Goal: Task Accomplishment & Management: Use online tool/utility

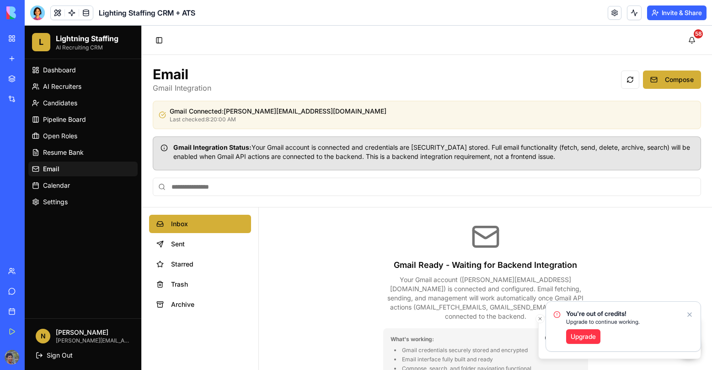
click at [687, 314] on icon "Notifications alt+T" at bounding box center [689, 314] width 7 height 7
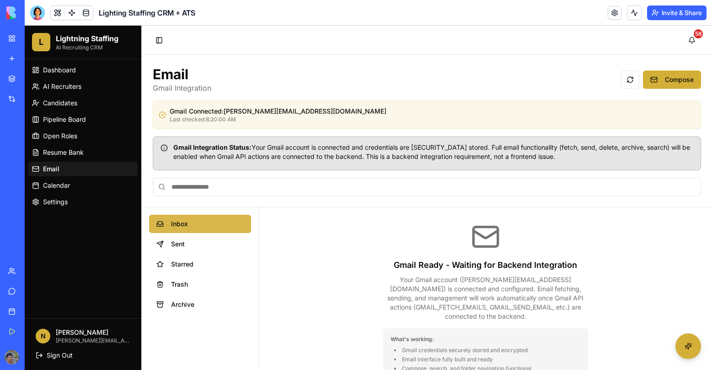
click at [182, 227] on span "Inbox" at bounding box center [207, 223] width 73 height 9
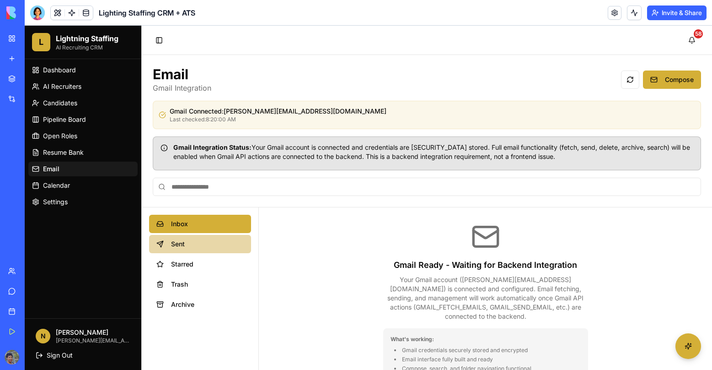
click at [190, 239] on button "Sent" at bounding box center [200, 244] width 102 height 18
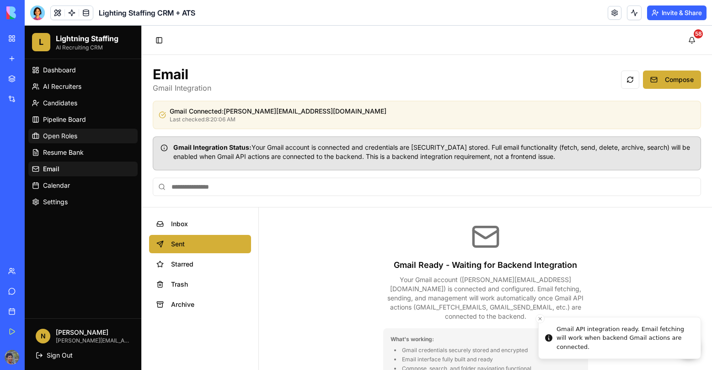
click at [52, 134] on span "Open Roles" at bounding box center [60, 135] width 34 height 9
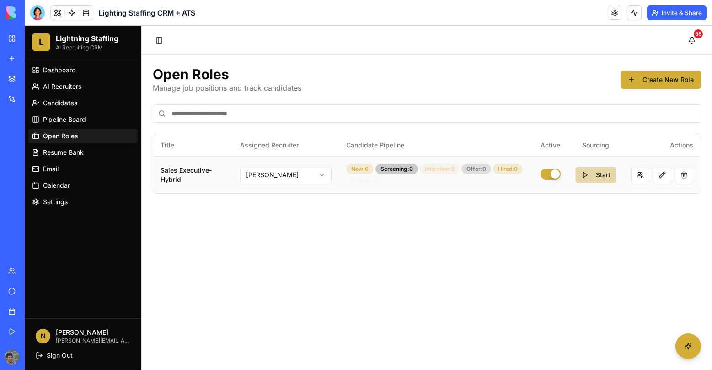
click at [587, 177] on button "Start" at bounding box center [595, 175] width 41 height 16
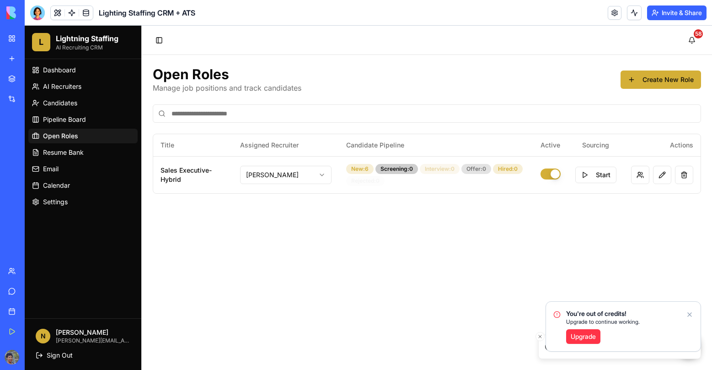
click at [455, 237] on main "Open Roles Manage job positions and track candidates Create New Role Title Assi…" at bounding box center [427, 212] width 570 height 315
click at [64, 86] on span "AI Recruiters" at bounding box center [62, 86] width 38 height 9
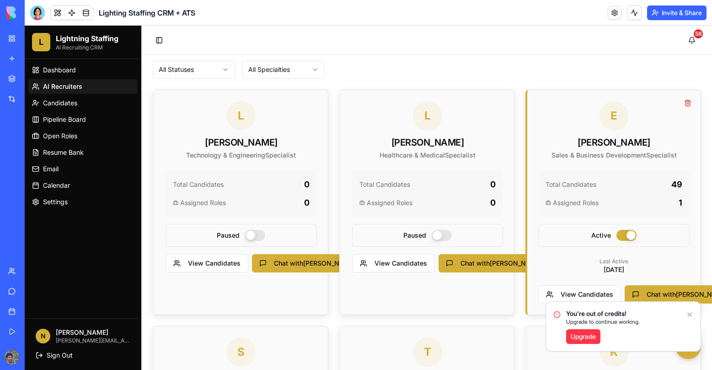
scroll to position [183, 0]
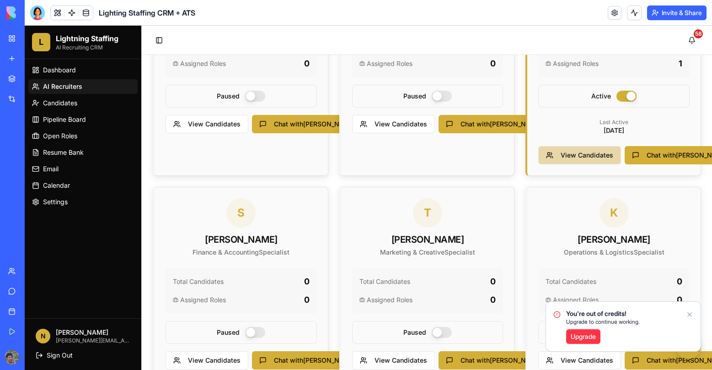
click at [575, 160] on button "View Candidates" at bounding box center [579, 155] width 83 height 18
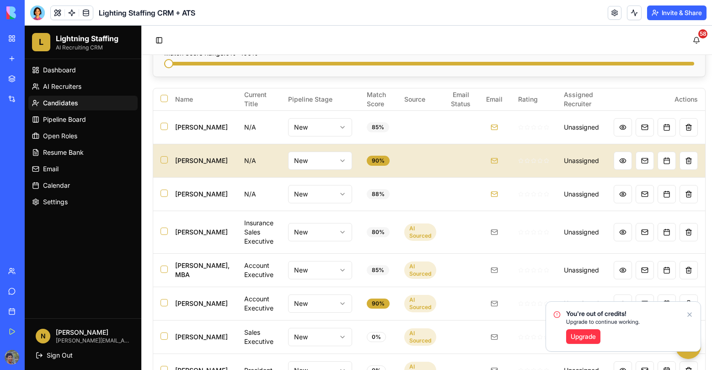
scroll to position [266, 0]
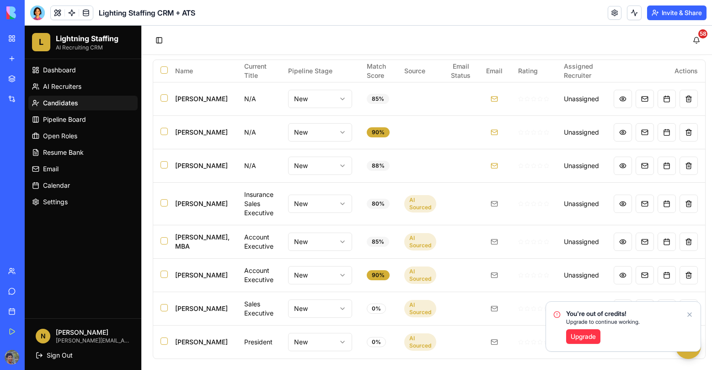
click at [690, 314] on icon "Notifications alt+T" at bounding box center [690, 314] width 4 height 4
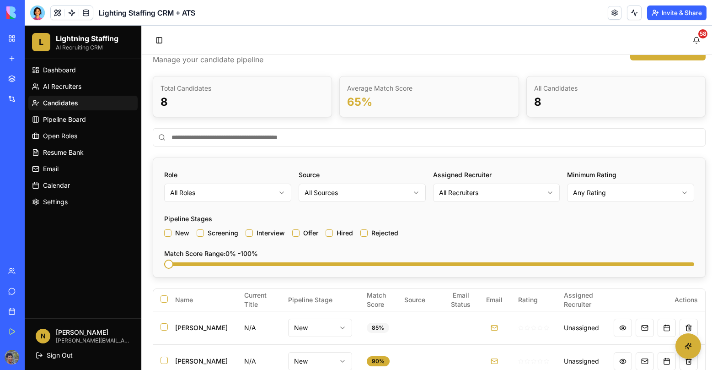
scroll to position [0, 0]
